Goal: Task Accomplishment & Management: Manage account settings

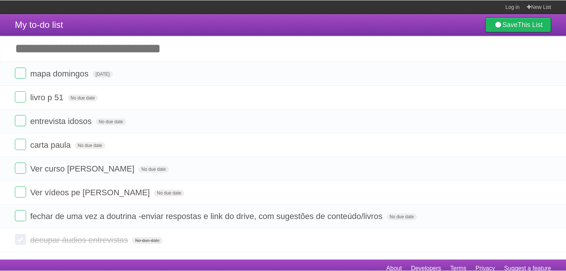
scroll to position [2, 0]
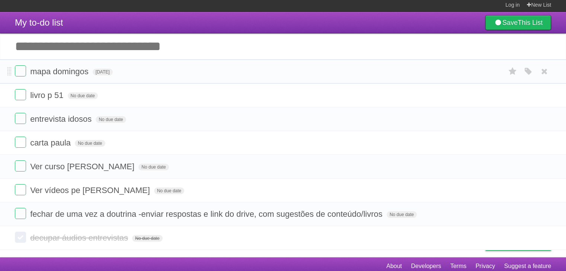
click at [128, 83] on li "mapa [PERSON_NAME][DATE] White Red Blue Green Purple Orange" at bounding box center [283, 72] width 566 height 24
drag, startPoint x: 128, startPoint y: 83, endPoint x: 219, endPoint y: 144, distance: 108.8
click at [219, 144] on ul "mapa [PERSON_NAME][DATE] White Red Blue Green Purple Orange livro p 51 No due d…" at bounding box center [283, 143] width 566 height 167
click at [219, 144] on form "carta paula No due date White Red Blue Green Purple Orange" at bounding box center [283, 143] width 536 height 12
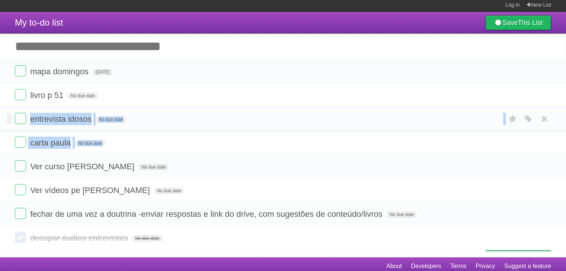
drag, startPoint x: 219, startPoint y: 144, endPoint x: 198, endPoint y: 115, distance: 35.4
click at [198, 115] on ul "mapa [PERSON_NAME][DATE] White Red Blue Green Purple Orange livro p 51 No due d…" at bounding box center [283, 143] width 566 height 167
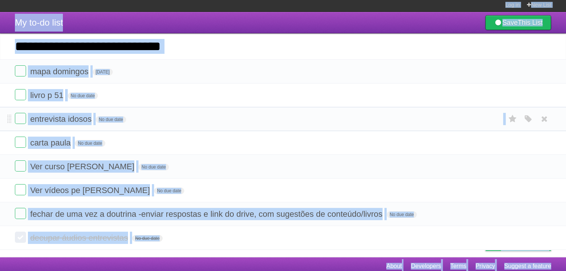
click at [198, 115] on form "entrevista idosos No due date White Red Blue Green Purple Orange" at bounding box center [283, 119] width 536 height 12
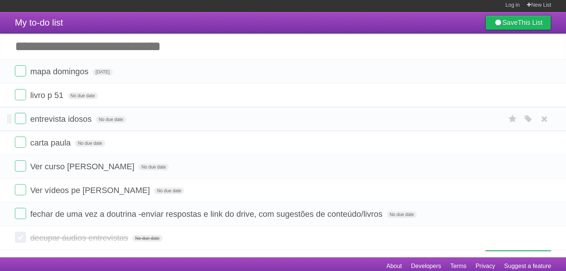
click at [198, 115] on form "entrevista idosos No due date White Red Blue Green Purple Orange" at bounding box center [283, 119] width 536 height 12
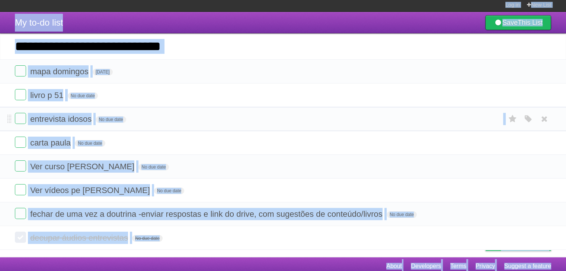
click at [198, 115] on form "entrevista idosos No due date White Red Blue Green Purple Orange" at bounding box center [283, 119] width 536 height 12
